Goal: Information Seeking & Learning: Learn about a topic

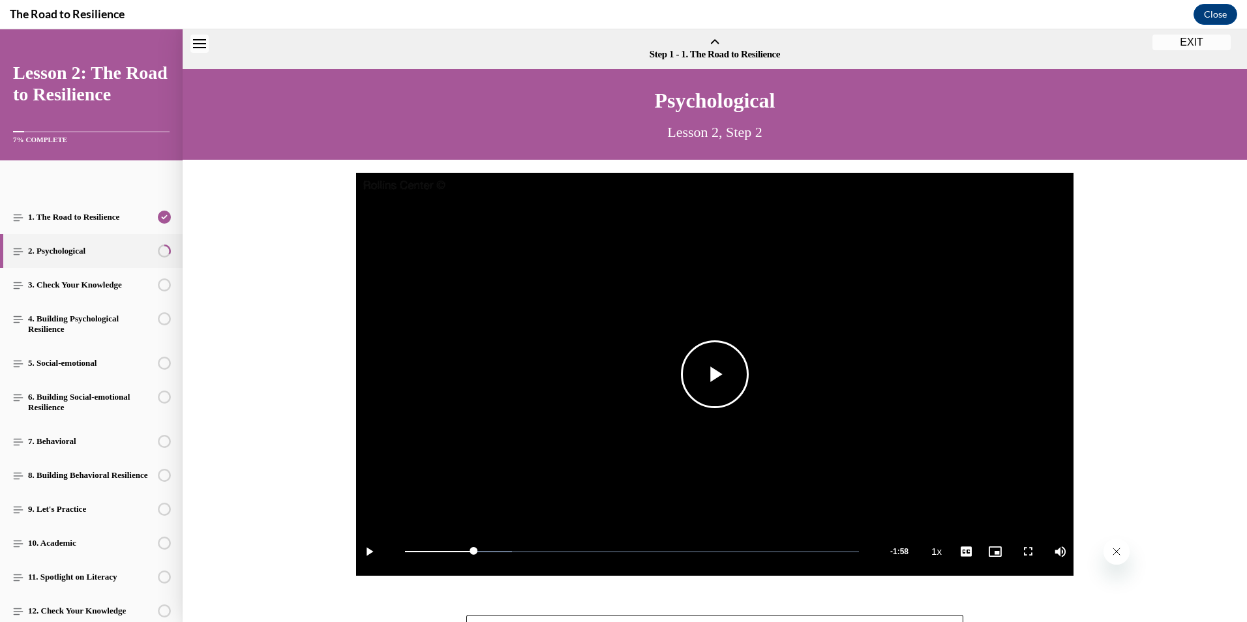
scroll to position [40, 0]
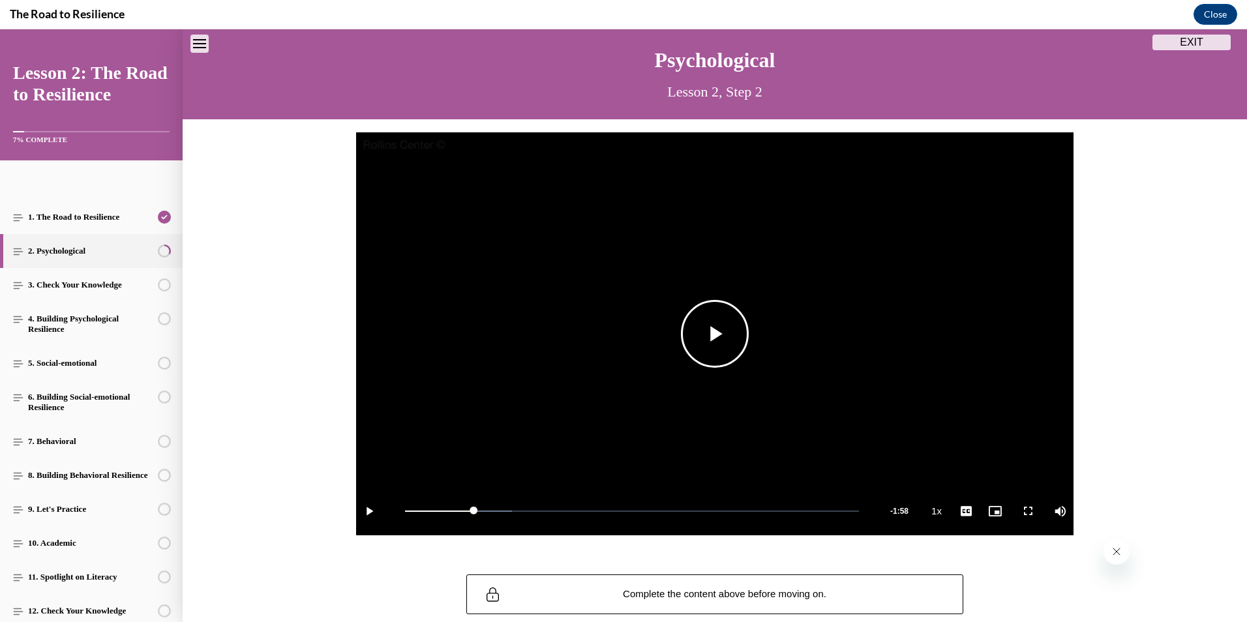
click at [369, 511] on span "Video player" at bounding box center [369, 511] width 26 height 0
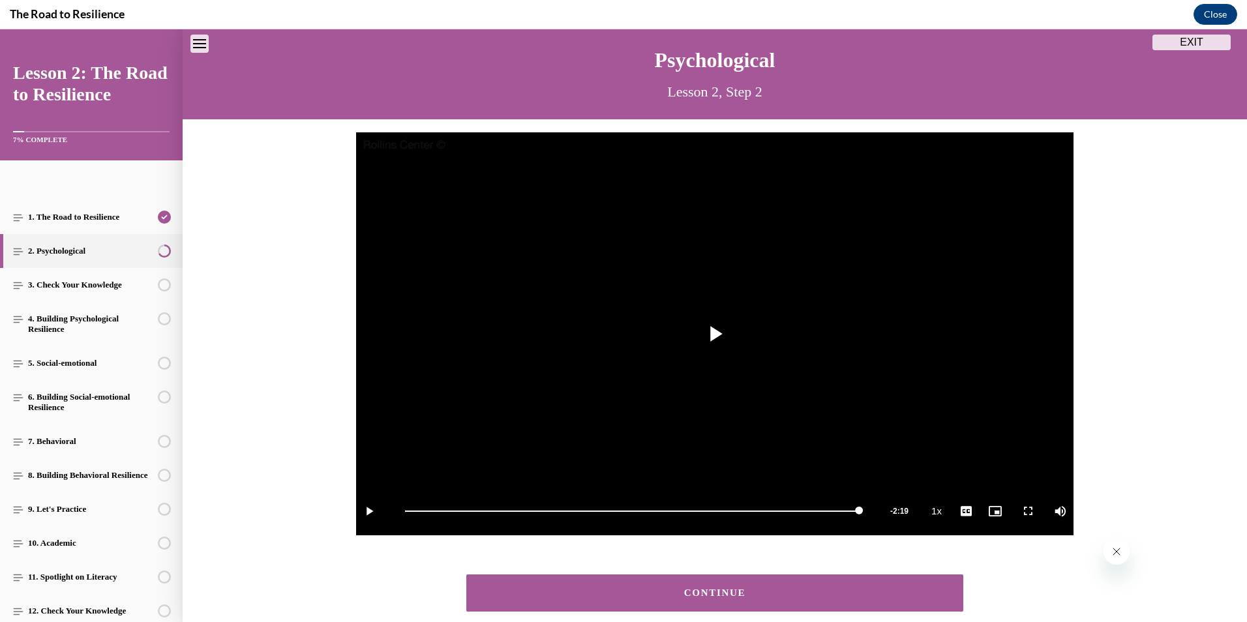
click at [683, 590] on div "CONTINUE" at bounding box center [715, 593] width 457 height 10
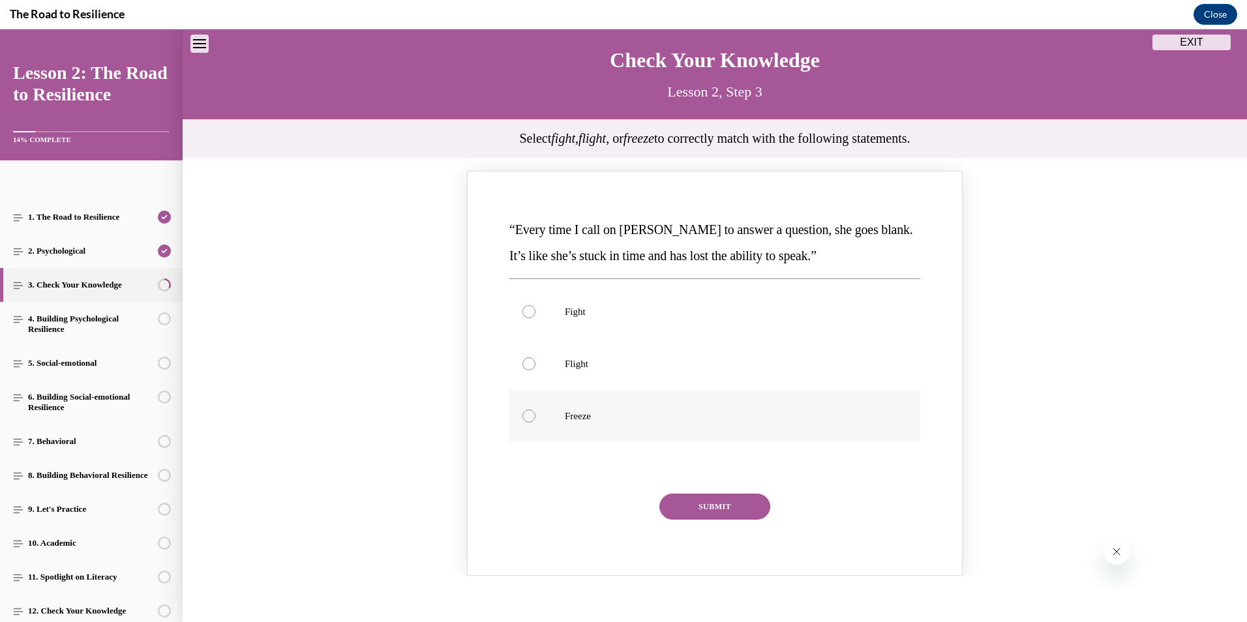
click at [582, 426] on label "Freeze" at bounding box center [714, 416] width 411 height 52
click at [536, 423] on input "Freeze" at bounding box center [529, 416] width 13 height 13
radio input "true"
click at [716, 508] on button "SUBMIT" at bounding box center [715, 507] width 111 height 26
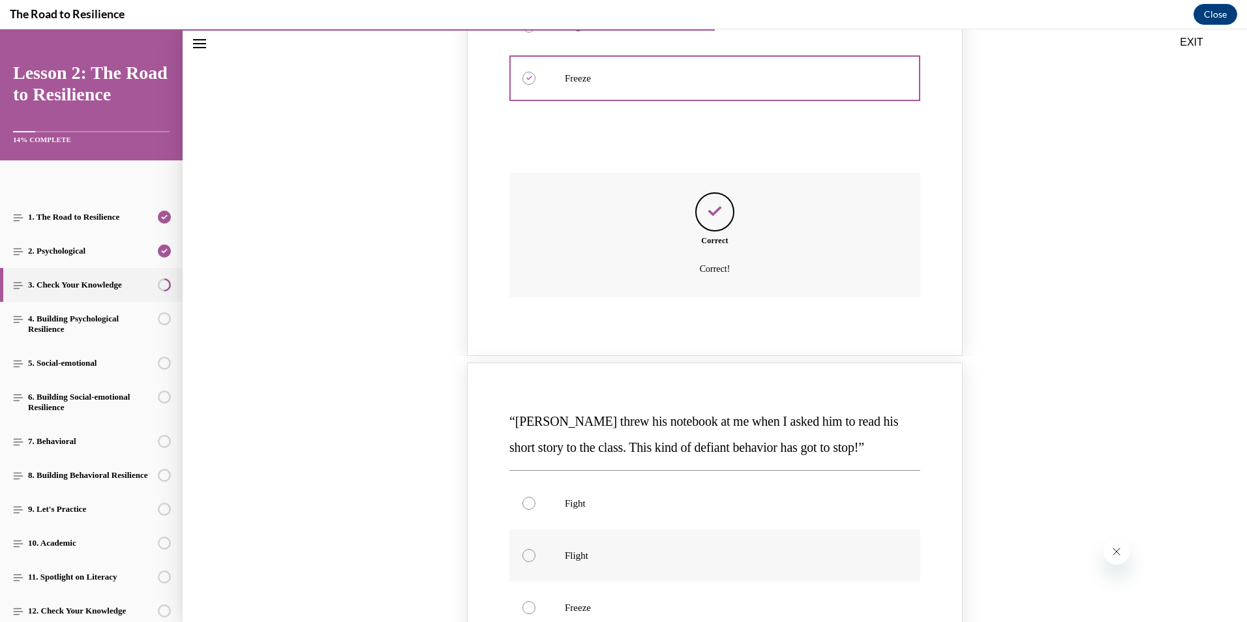
scroll to position [562, 0]
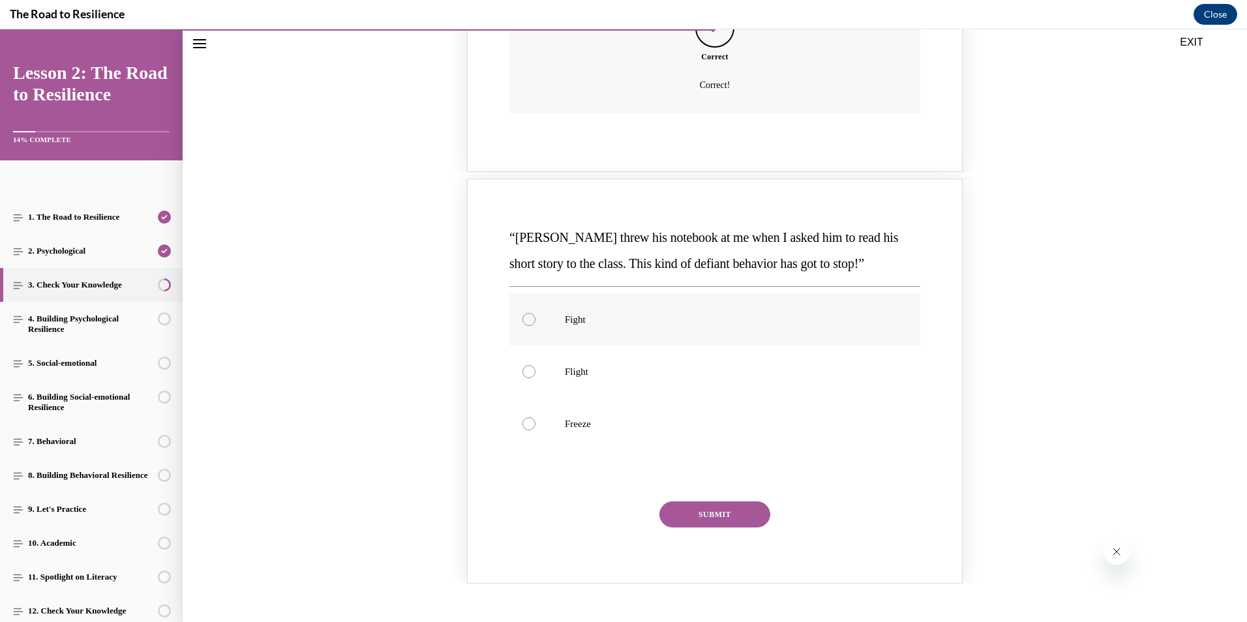
click at [526, 316] on div "Knowledge check: Multiple choice" at bounding box center [529, 319] width 13 height 13
click at [526, 316] on input "Fight" at bounding box center [529, 319] width 13 height 13
radio input "true"
click at [696, 509] on button "SUBMIT" at bounding box center [715, 515] width 111 height 26
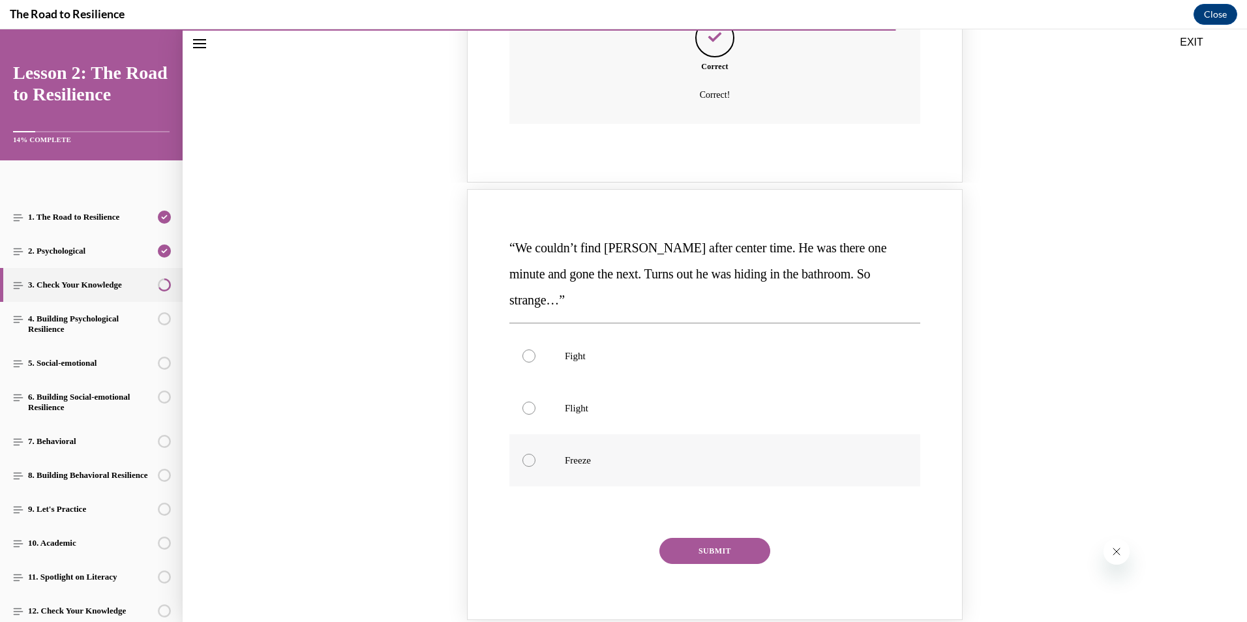
scroll to position [1084, 0]
click at [570, 400] on p "Flight" at bounding box center [726, 406] width 323 height 13
click at [536, 400] on input "Flight" at bounding box center [529, 406] width 13 height 13
radio input "true"
click at [714, 536] on button "SUBMIT" at bounding box center [715, 549] width 111 height 26
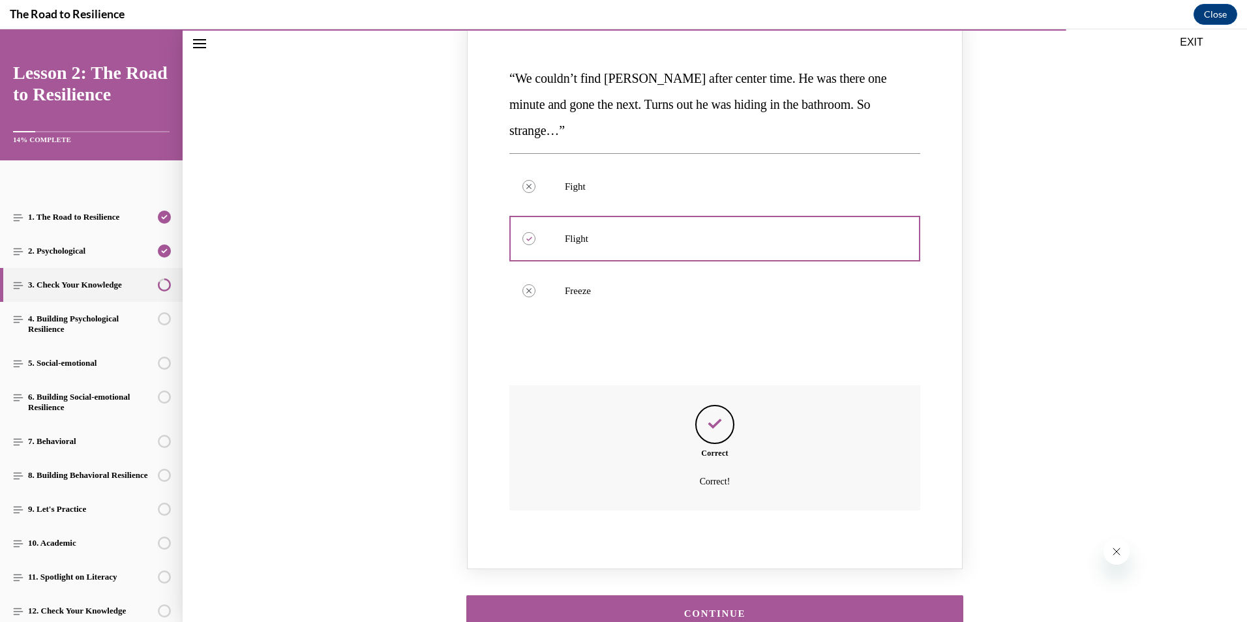
scroll to position [1311, 0]
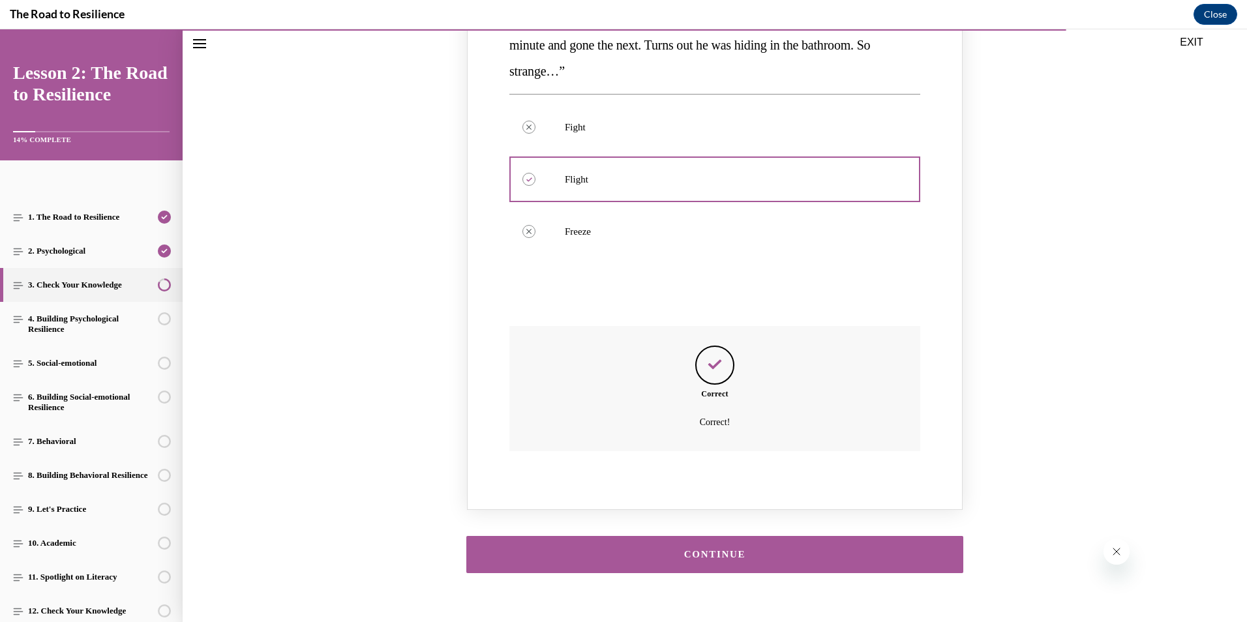
click at [708, 550] on div "CONTINUE" at bounding box center [715, 555] width 457 height 10
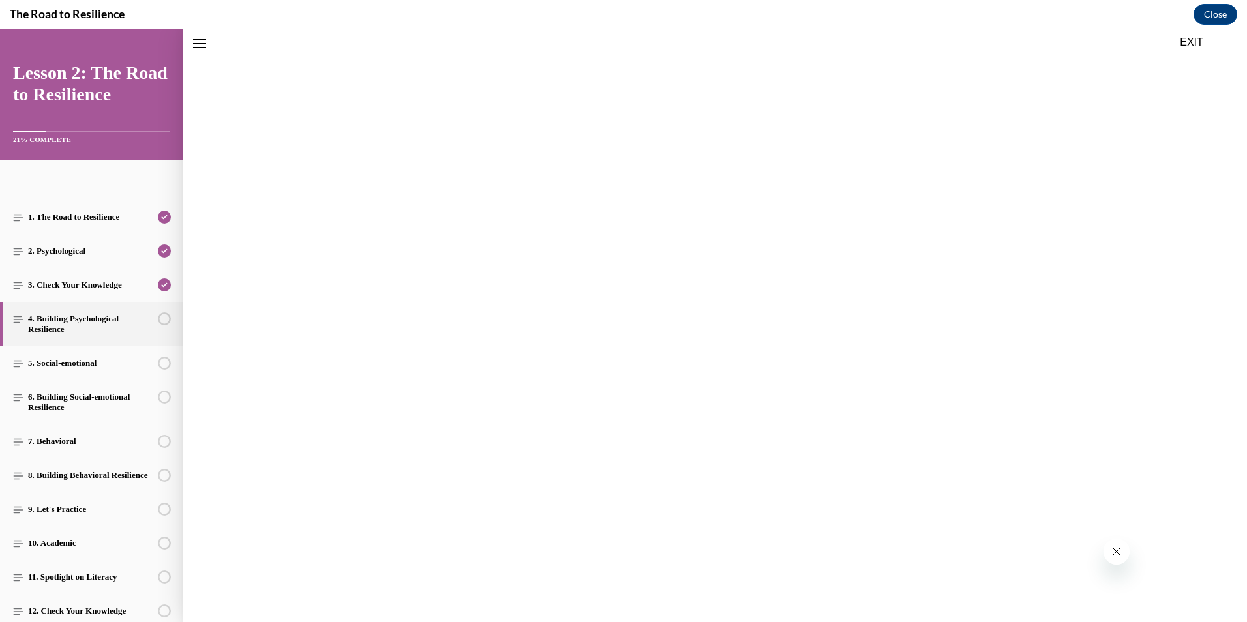
scroll to position [40, 0]
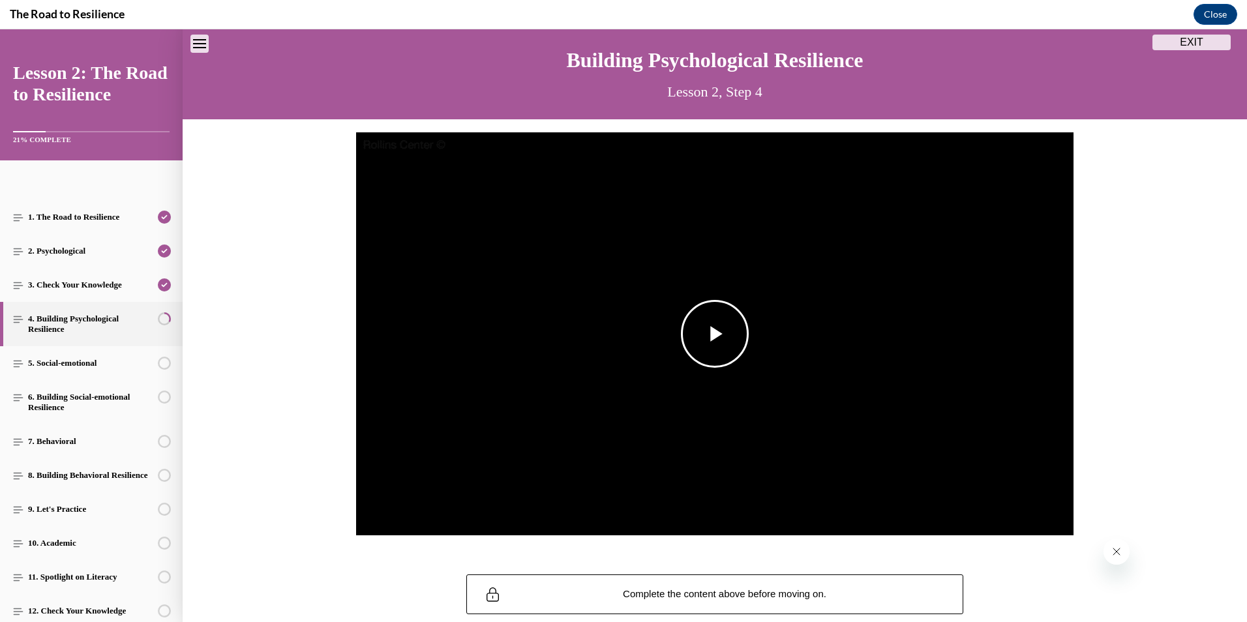
click at [715, 334] on span "Video player" at bounding box center [715, 334] width 0 height 0
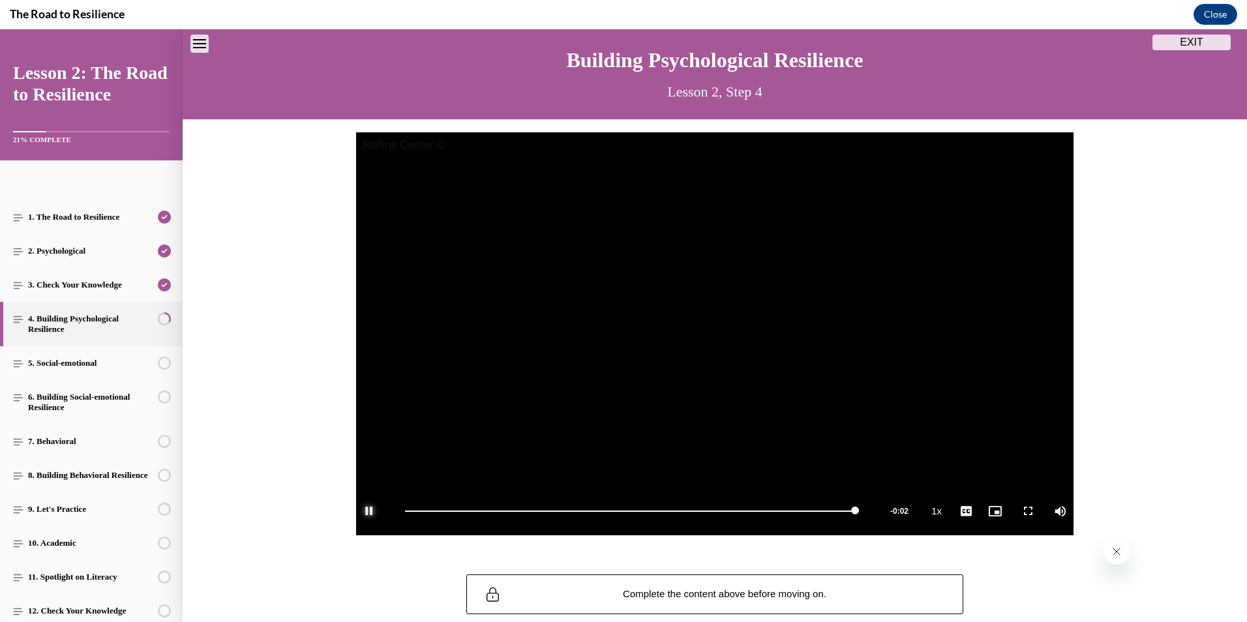
click at [366, 511] on span "Video player" at bounding box center [369, 511] width 26 height 0
click at [367, 511] on span "Video player" at bounding box center [369, 511] width 26 height 0
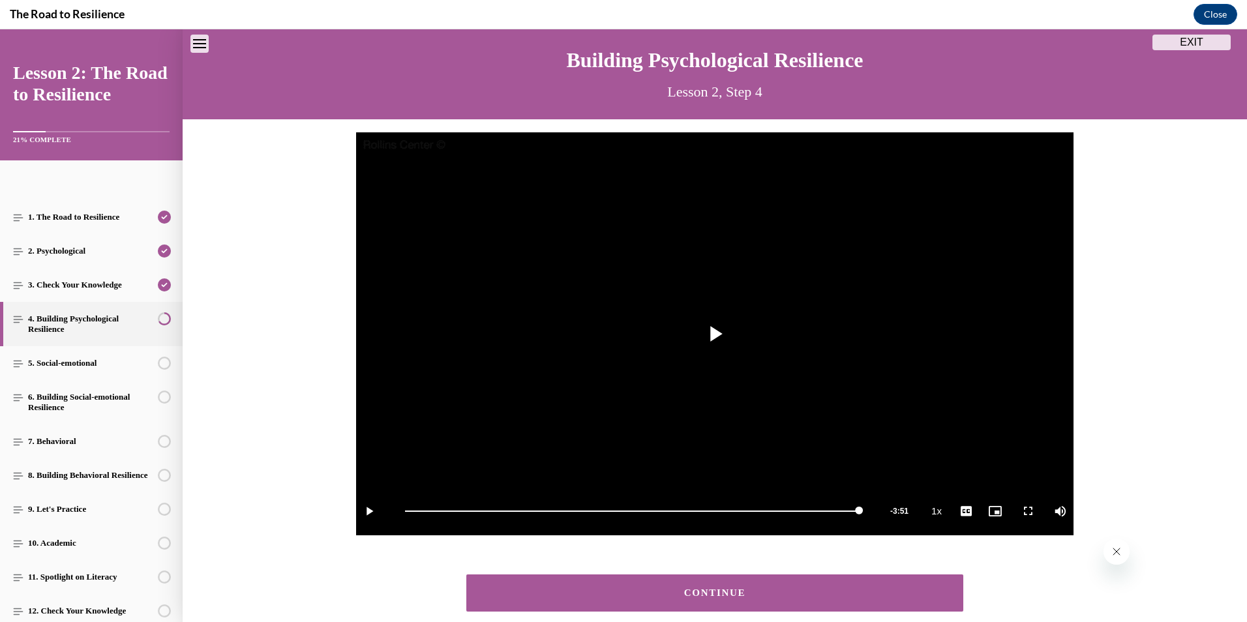
click at [288, 322] on div "Video Player is loading. Play Video Play Loaded : 100.00% 0:07 3:51 Remaining T…" at bounding box center [715, 340] width 1065 height 417
